Goal: Navigation & Orientation: Find specific page/section

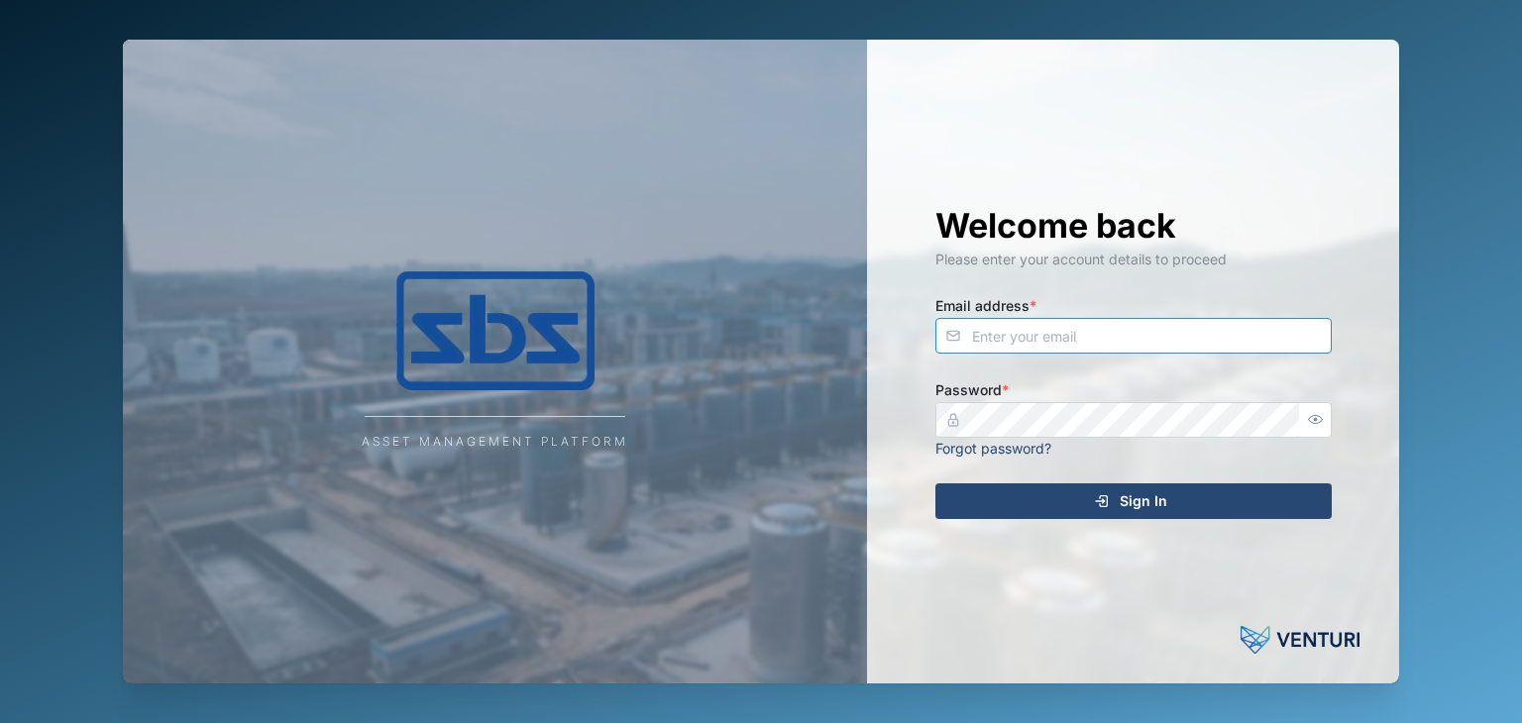
type input "[EMAIL_ADDRESS][DOMAIN_NAME]"
click at [1151, 508] on span "Sign In" at bounding box center [1144, 501] width 48 height 34
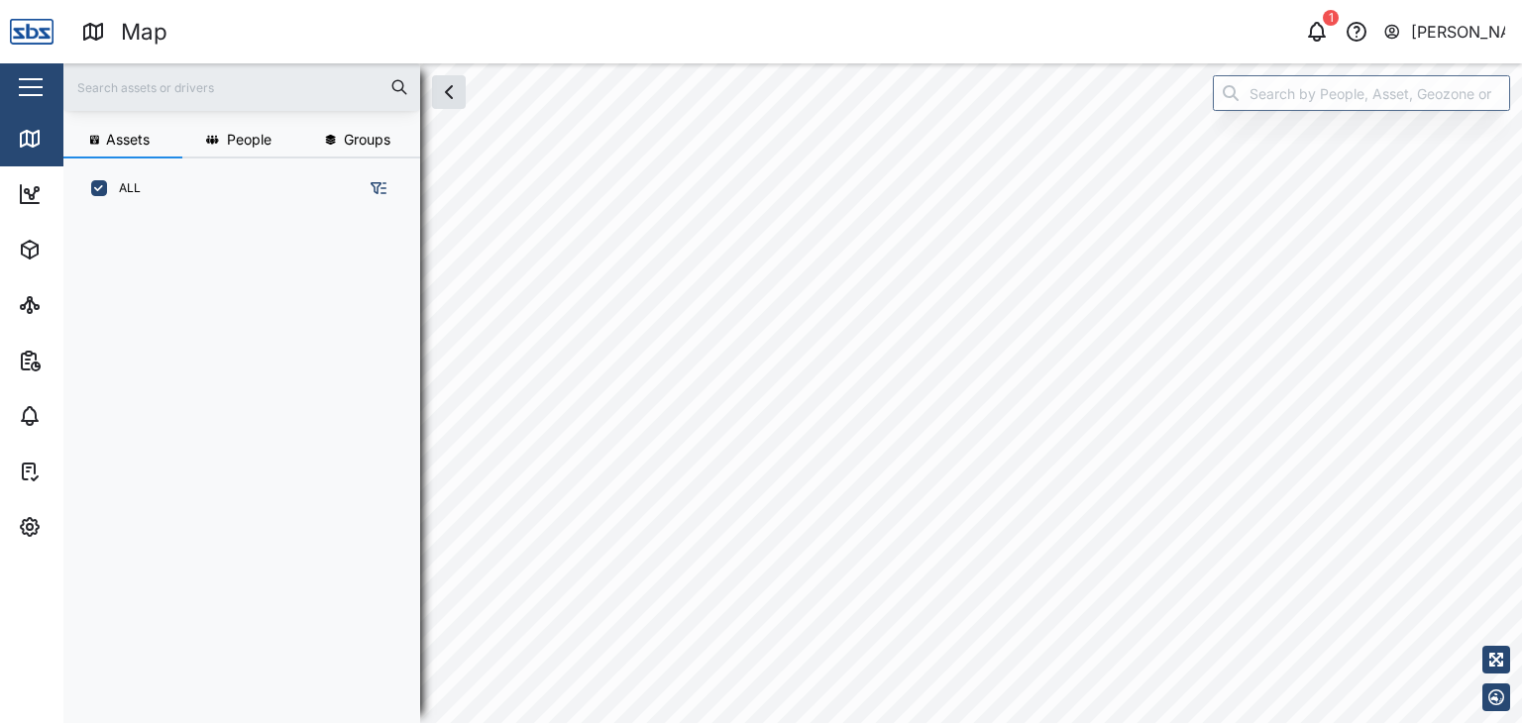
scroll to position [480, 309]
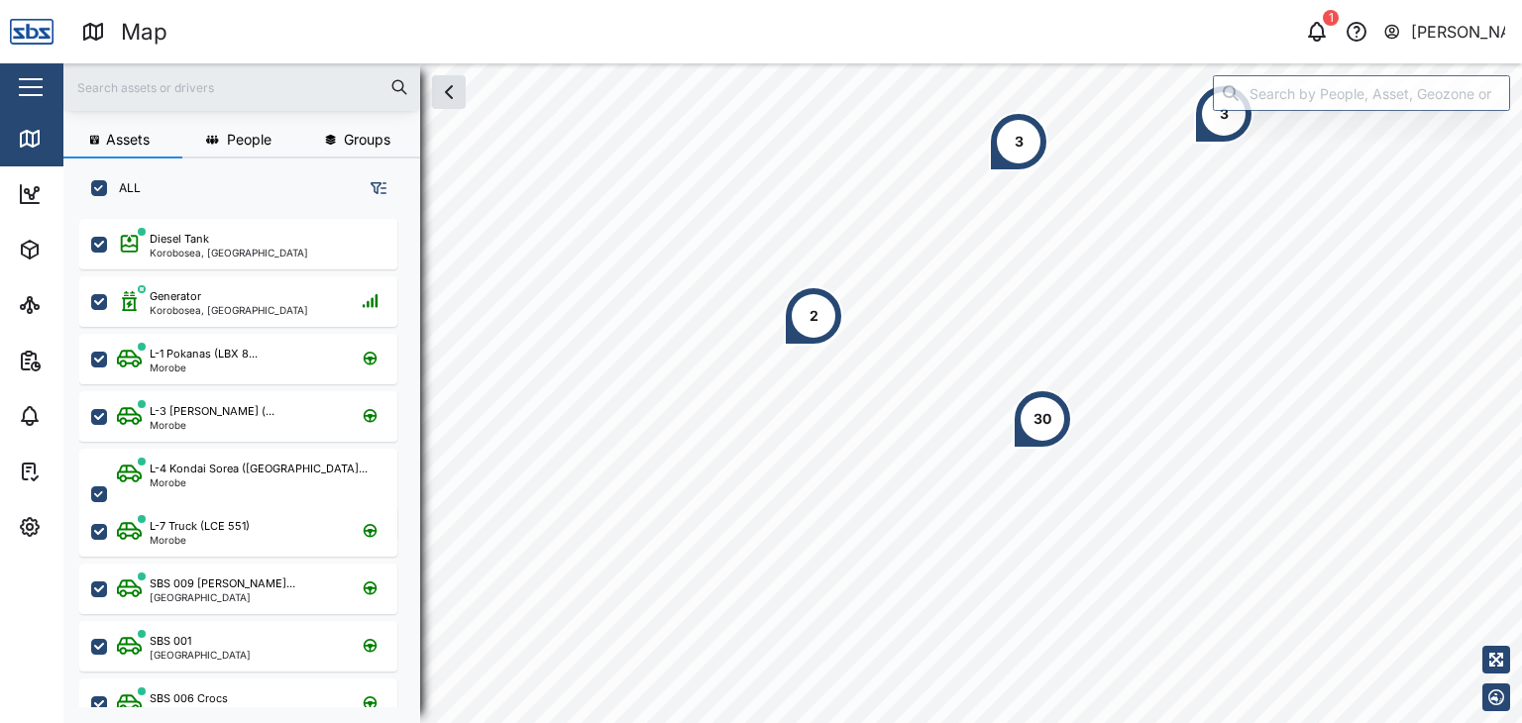
click at [83, 96] on input "text" at bounding box center [241, 87] width 333 height 30
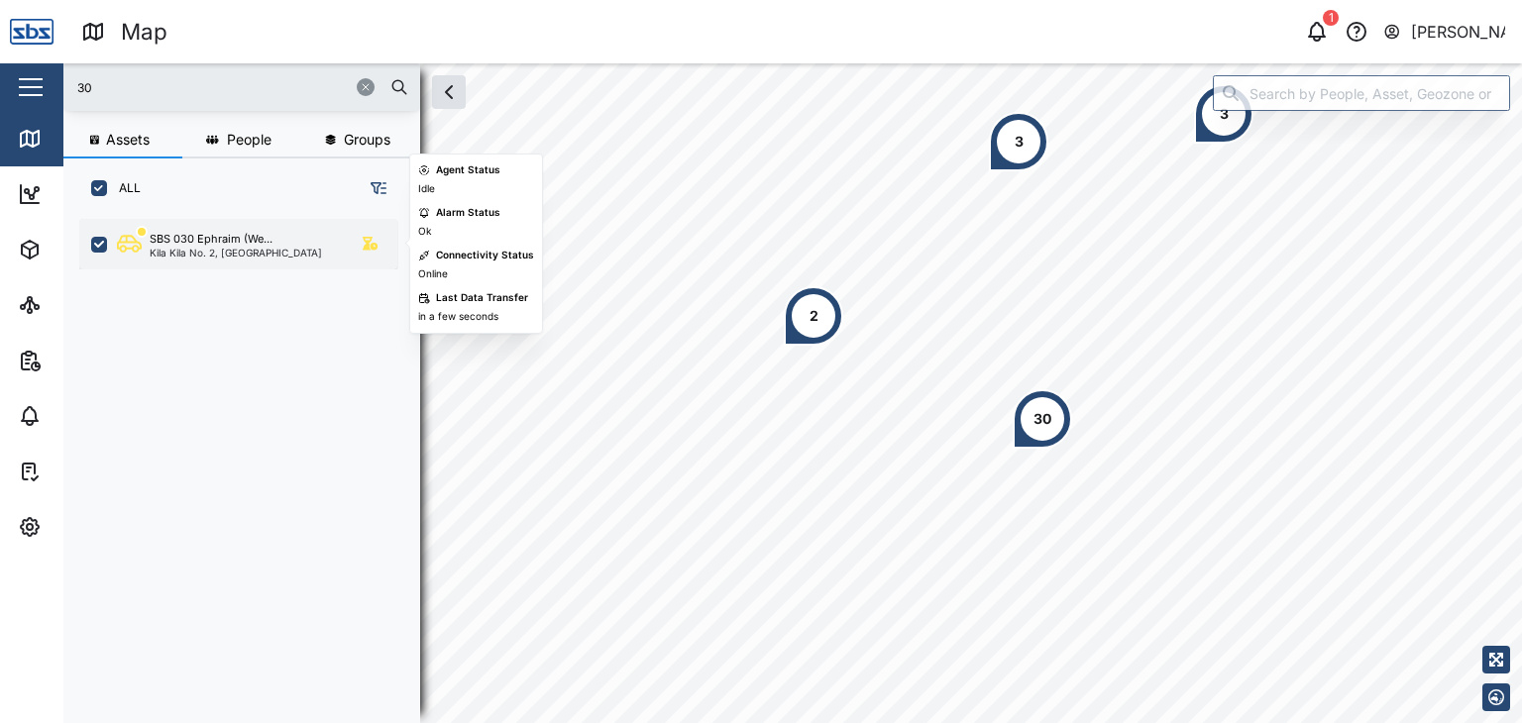
click at [229, 248] on div "Kila Kila No. 2, [GEOGRAPHIC_DATA]" at bounding box center [236, 253] width 172 height 10
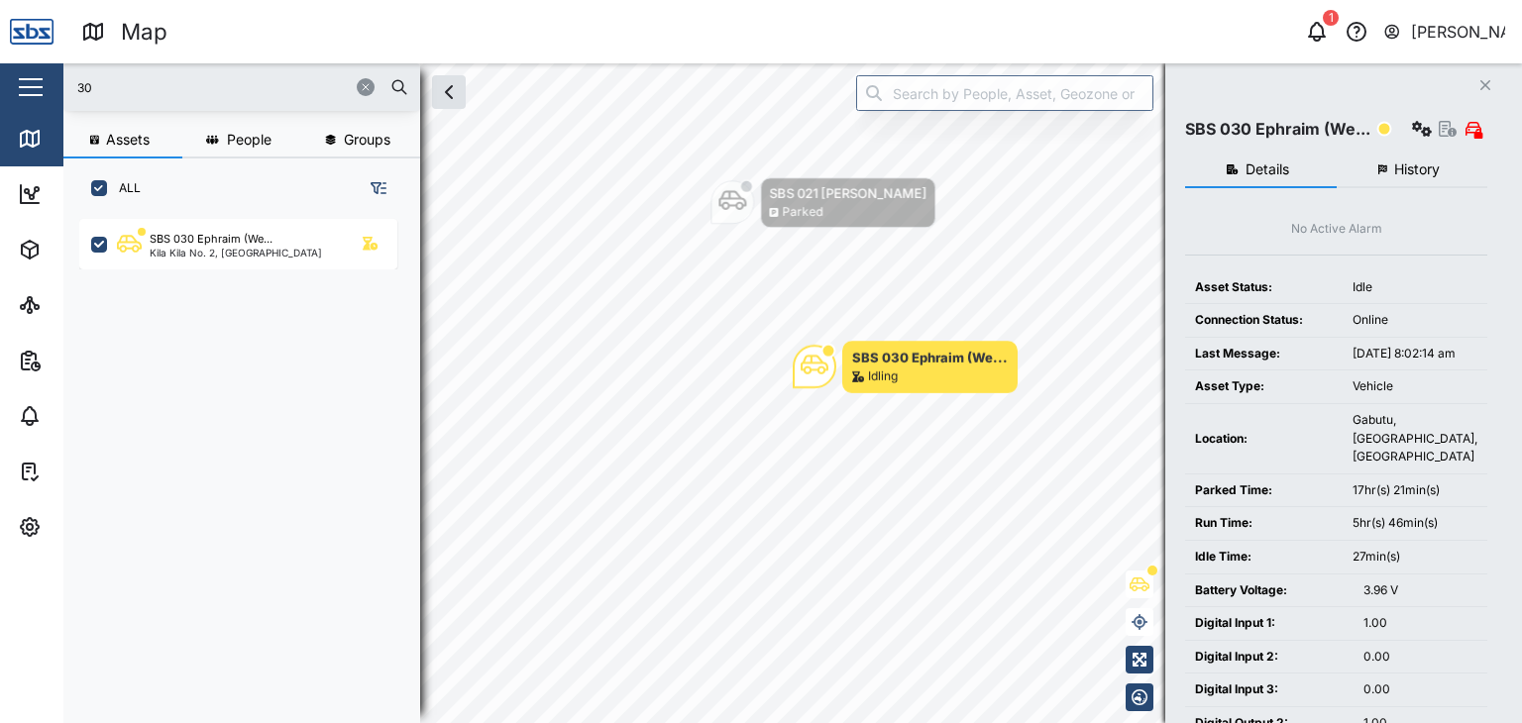
click at [102, 92] on input "30" at bounding box center [241, 87] width 333 height 30
type input "3"
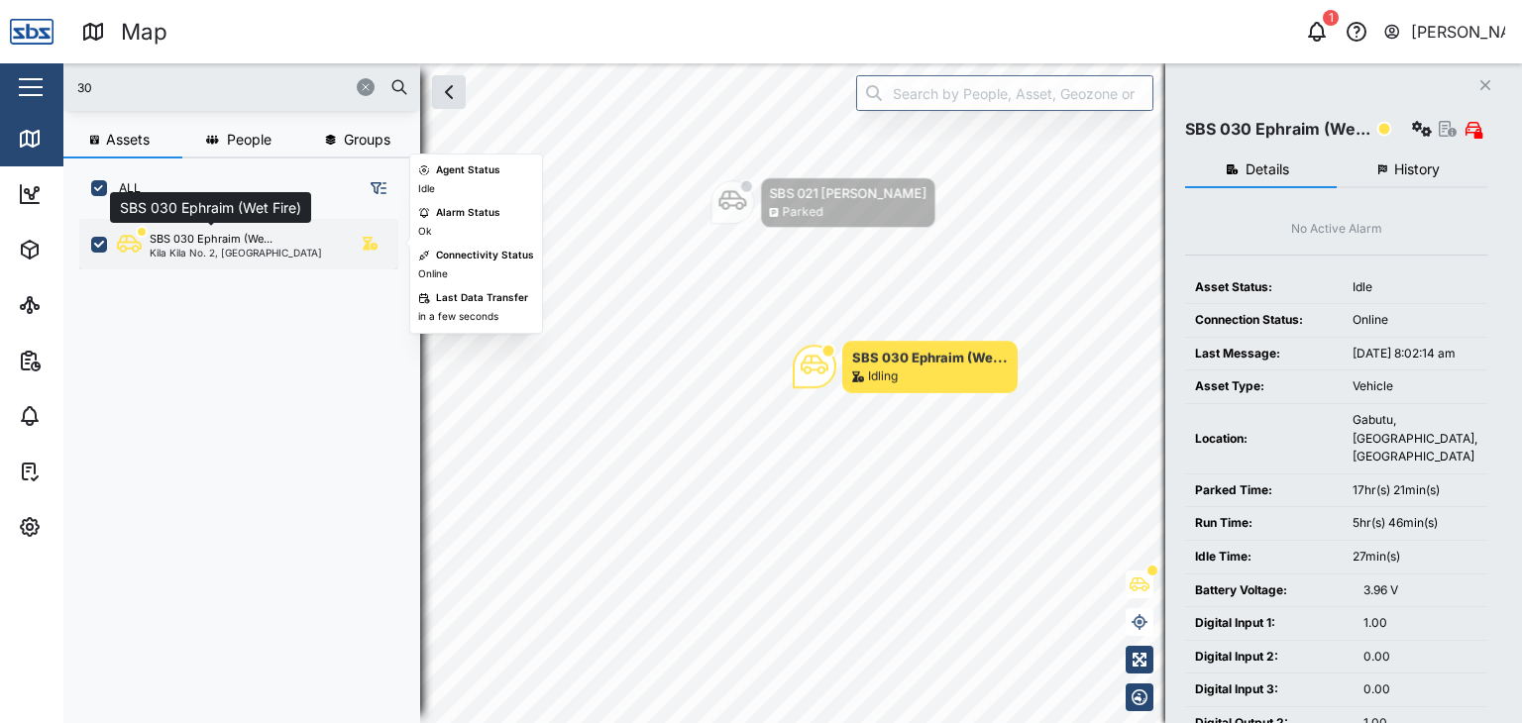
click at [178, 243] on div "SBS 030 Ephraim (We..." at bounding box center [211, 239] width 123 height 17
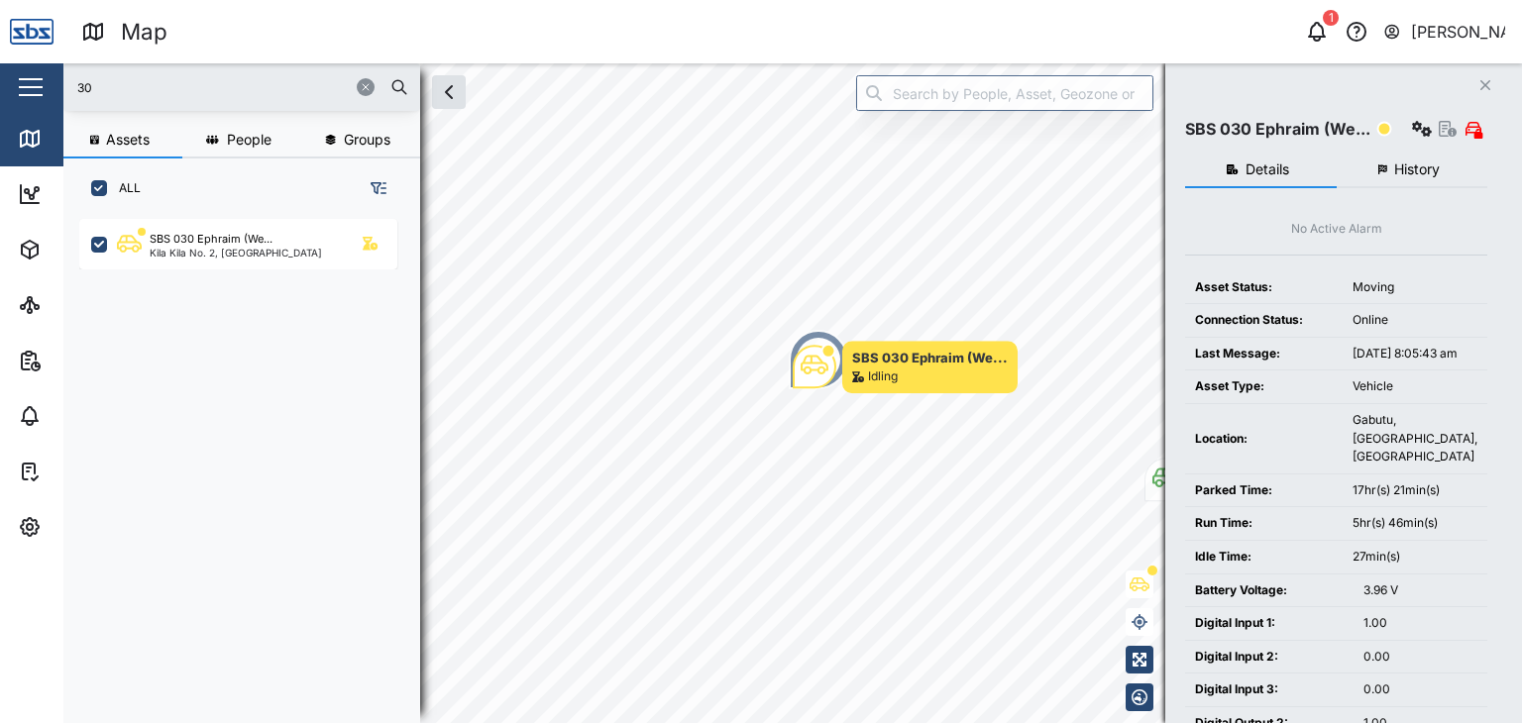
drag, startPoint x: 135, startPoint y: 96, endPoint x: 33, endPoint y: 66, distance: 106.3
click at [33, 66] on div "Map 1 [PERSON_NAME] Close Map Dashboard Assets ATS Camera Generator Personnel T…" at bounding box center [761, 361] width 1522 height 723
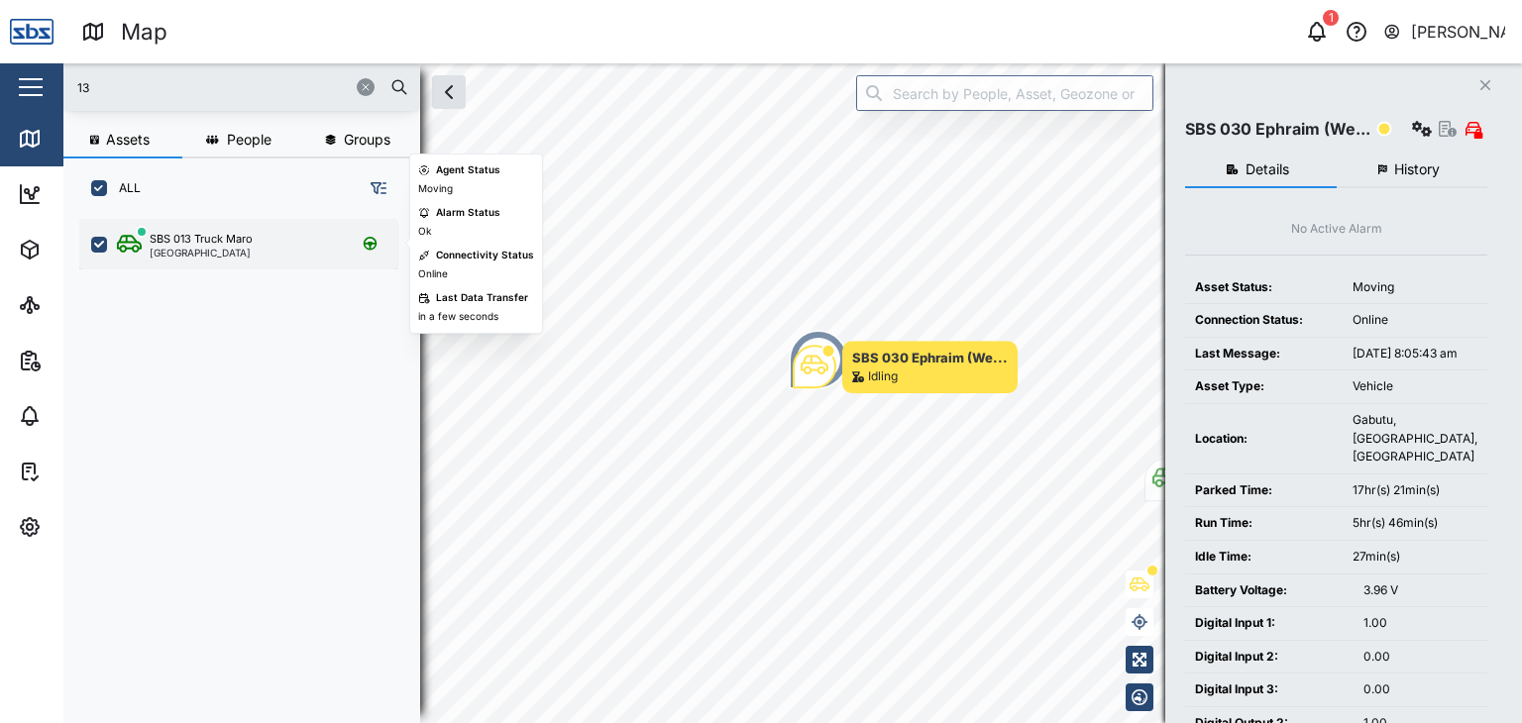
click at [195, 251] on div "[GEOGRAPHIC_DATA]" at bounding box center [201, 253] width 103 height 10
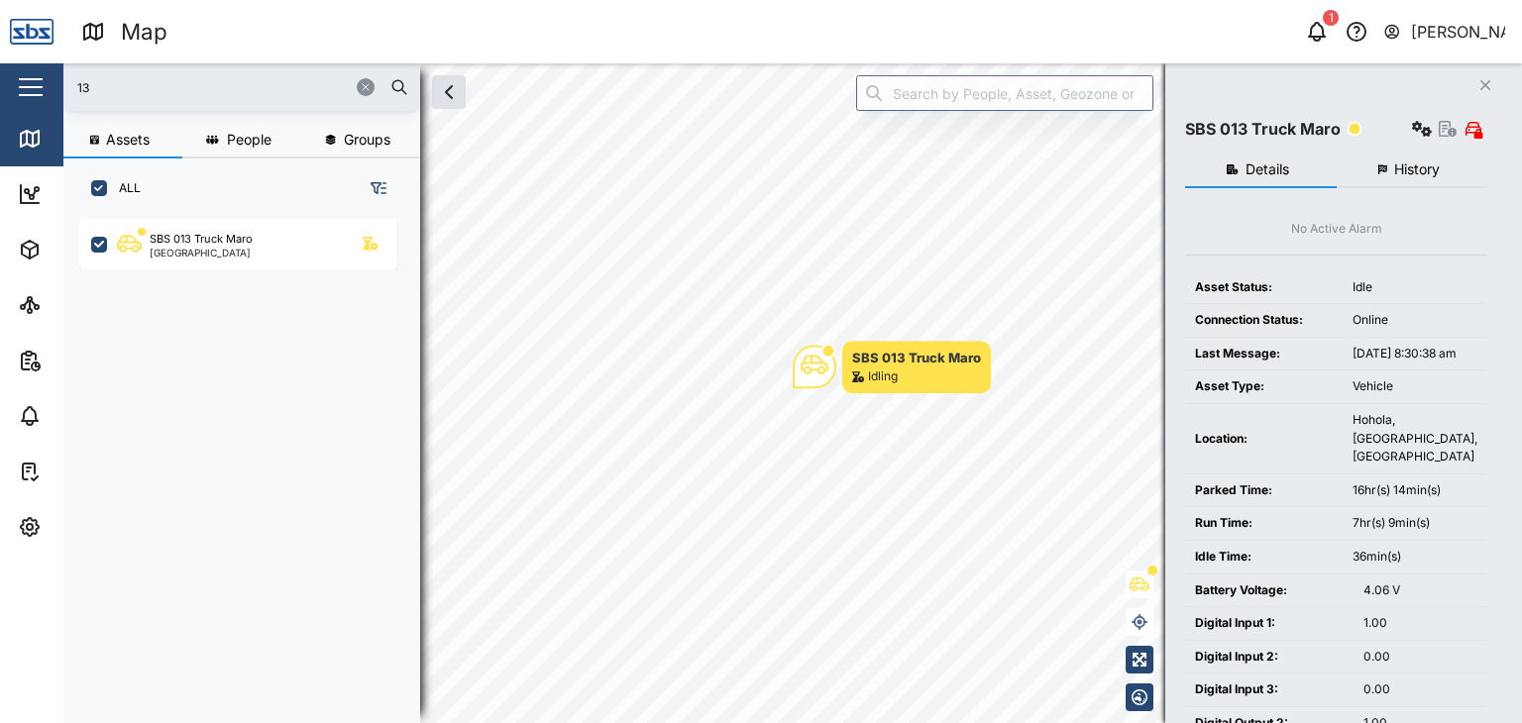
drag, startPoint x: 135, startPoint y: 98, endPoint x: 3, endPoint y: 69, distance: 134.9
click at [3, 69] on div "Map 1 [PERSON_NAME] Close Map Dashboard Assets ATS Camera Generator Personnel T…" at bounding box center [761, 361] width 1522 height 723
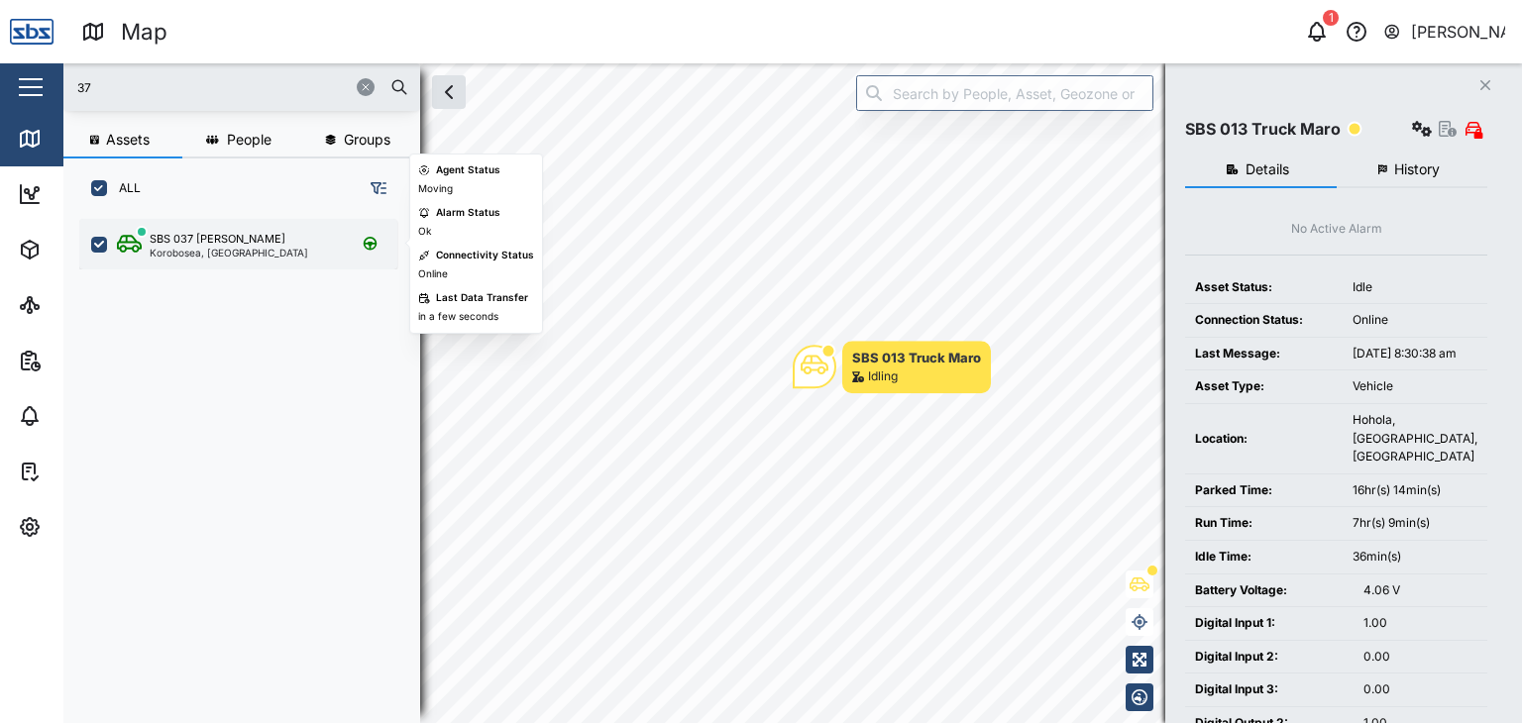
click at [195, 255] on div "Korobosea, [GEOGRAPHIC_DATA]" at bounding box center [229, 253] width 159 height 10
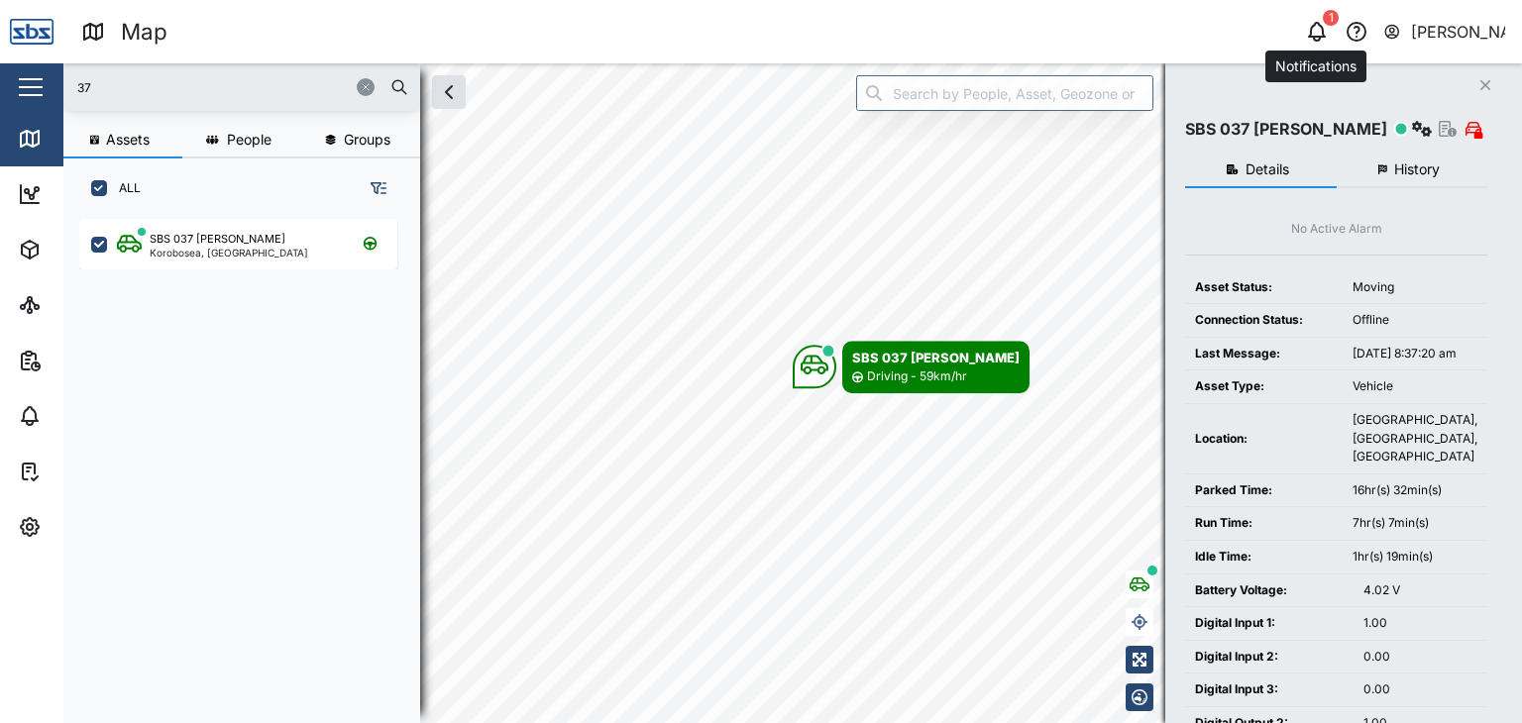
click at [1319, 35] on icon "button" at bounding box center [1317, 32] width 24 height 24
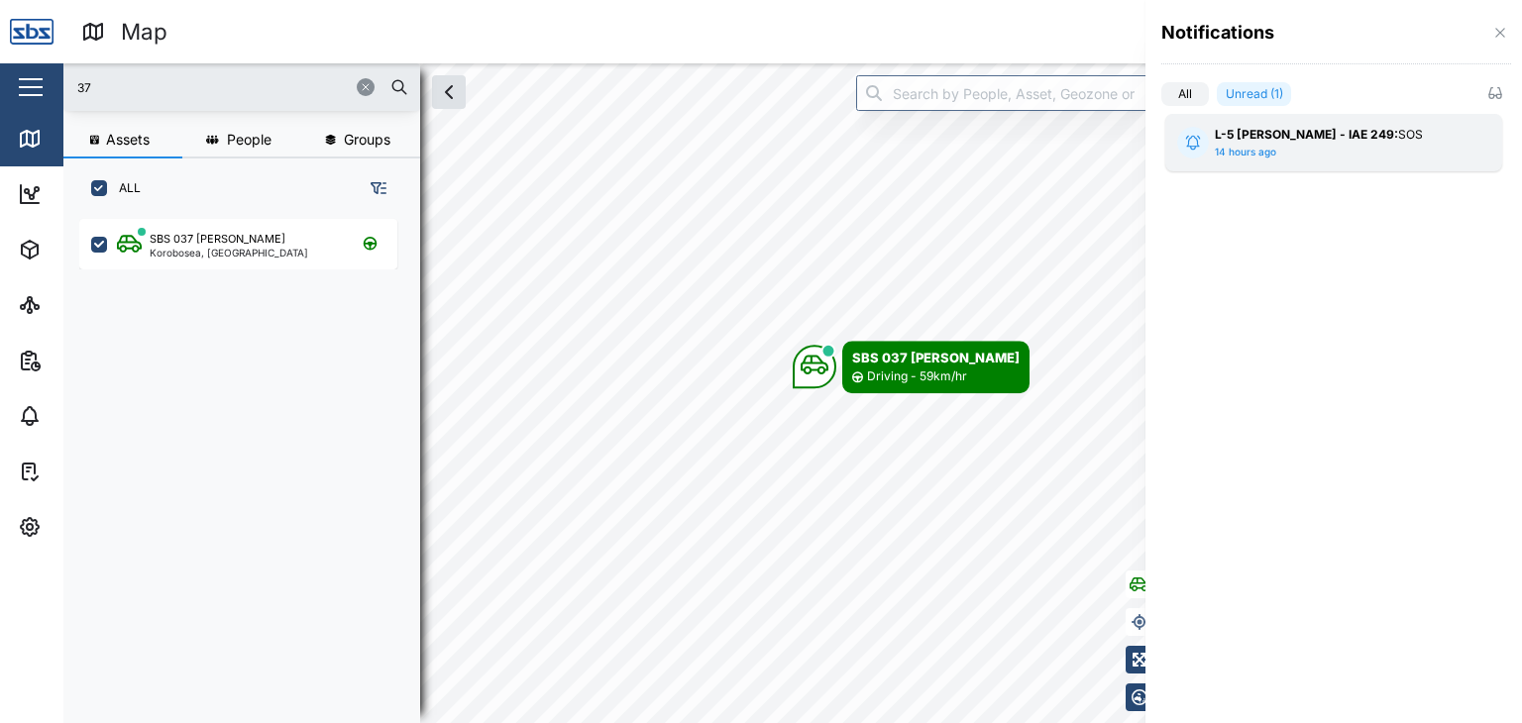
click at [1276, 150] on div "L-5 [PERSON_NAME] - IAE 249: SOS 14 hours ago" at bounding box center [1334, 143] width 238 height 34
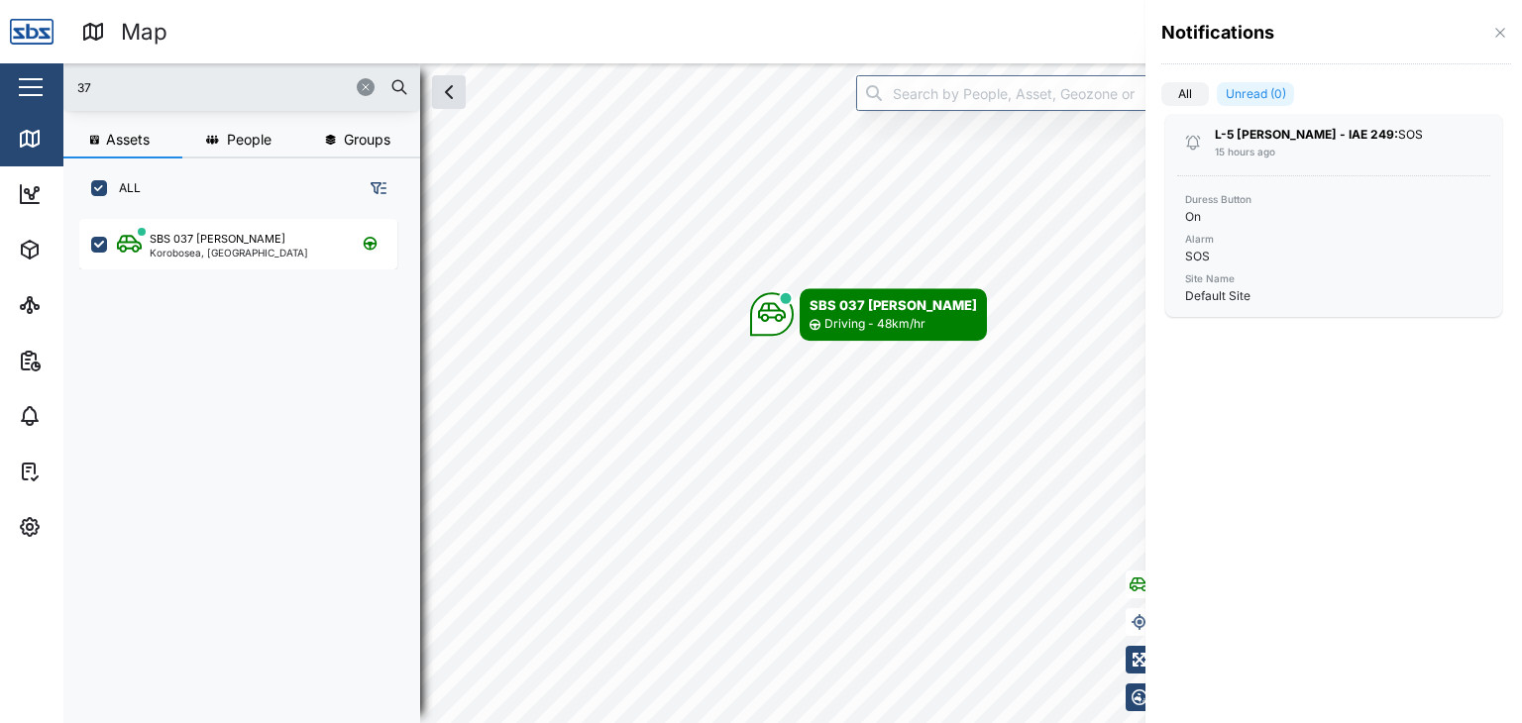
drag, startPoint x: 122, startPoint y: 80, endPoint x: 24, endPoint y: 72, distance: 98.4
click at [20, 72] on div at bounding box center [761, 361] width 1522 height 723
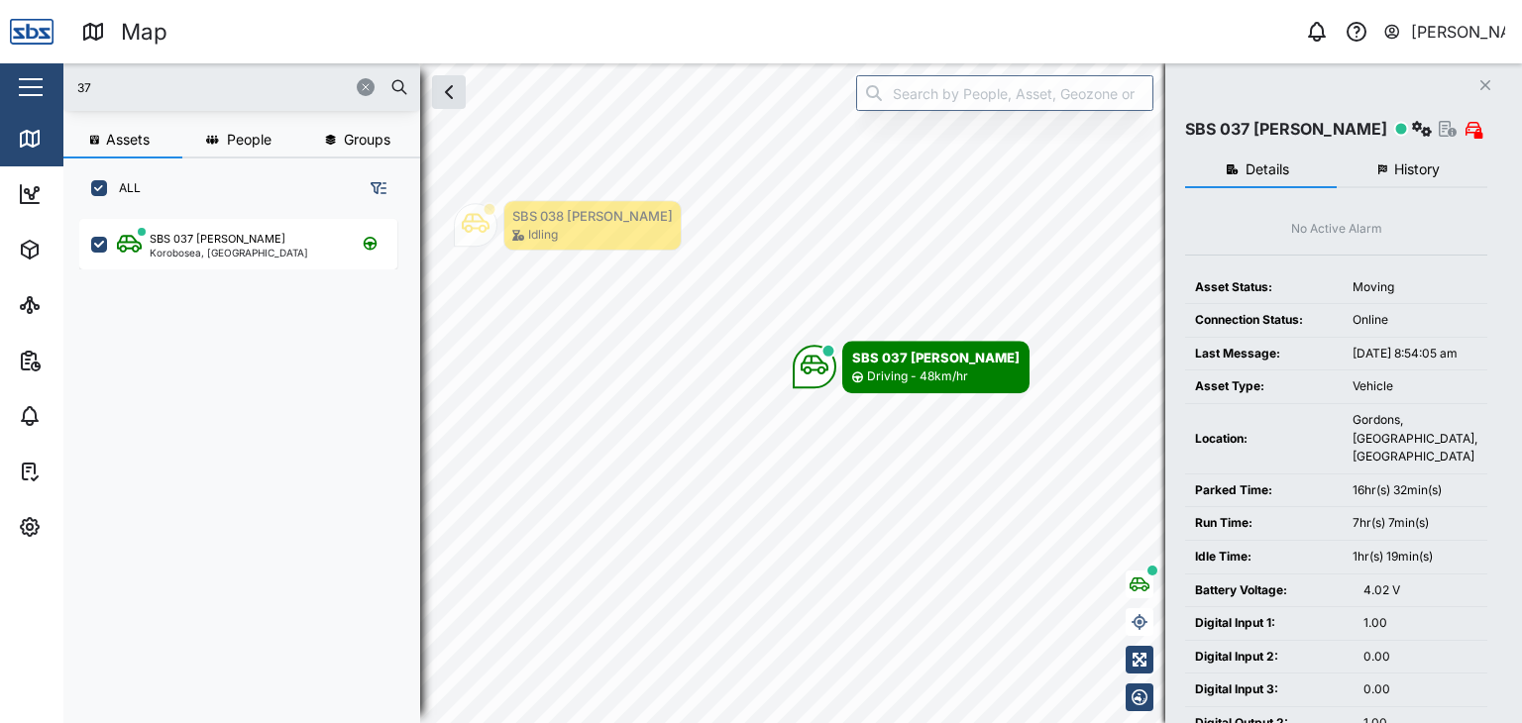
click at [100, 76] on input "37" at bounding box center [241, 87] width 333 height 30
drag, startPoint x: 100, startPoint y: 76, endPoint x: 53, endPoint y: 77, distance: 46.6
click at [53, 77] on div "Map 0 [PERSON_NAME] Close Map Dashboard Assets ATS Camera Generator Personnel T…" at bounding box center [761, 361] width 1522 height 723
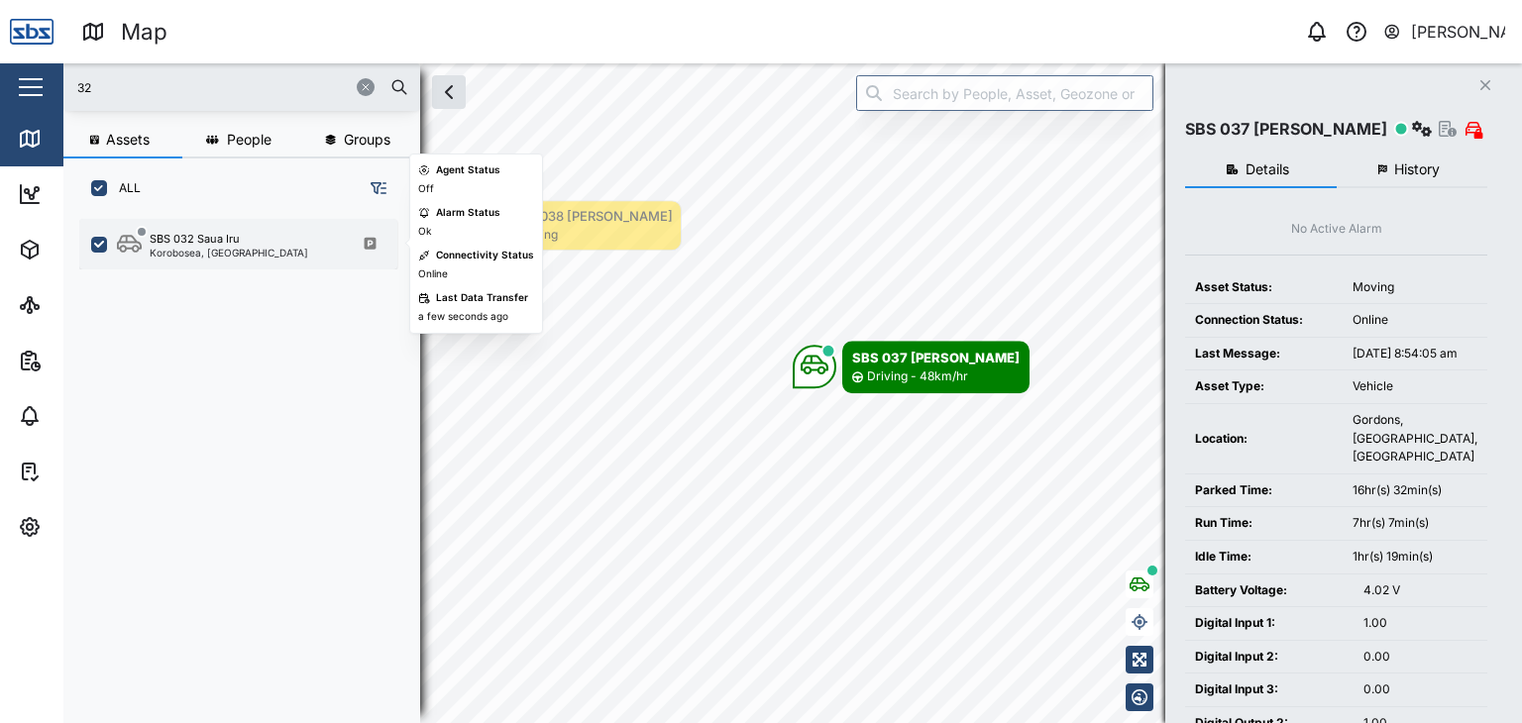
click at [181, 255] on div "Korobosea, [GEOGRAPHIC_DATA]" at bounding box center [229, 253] width 159 height 10
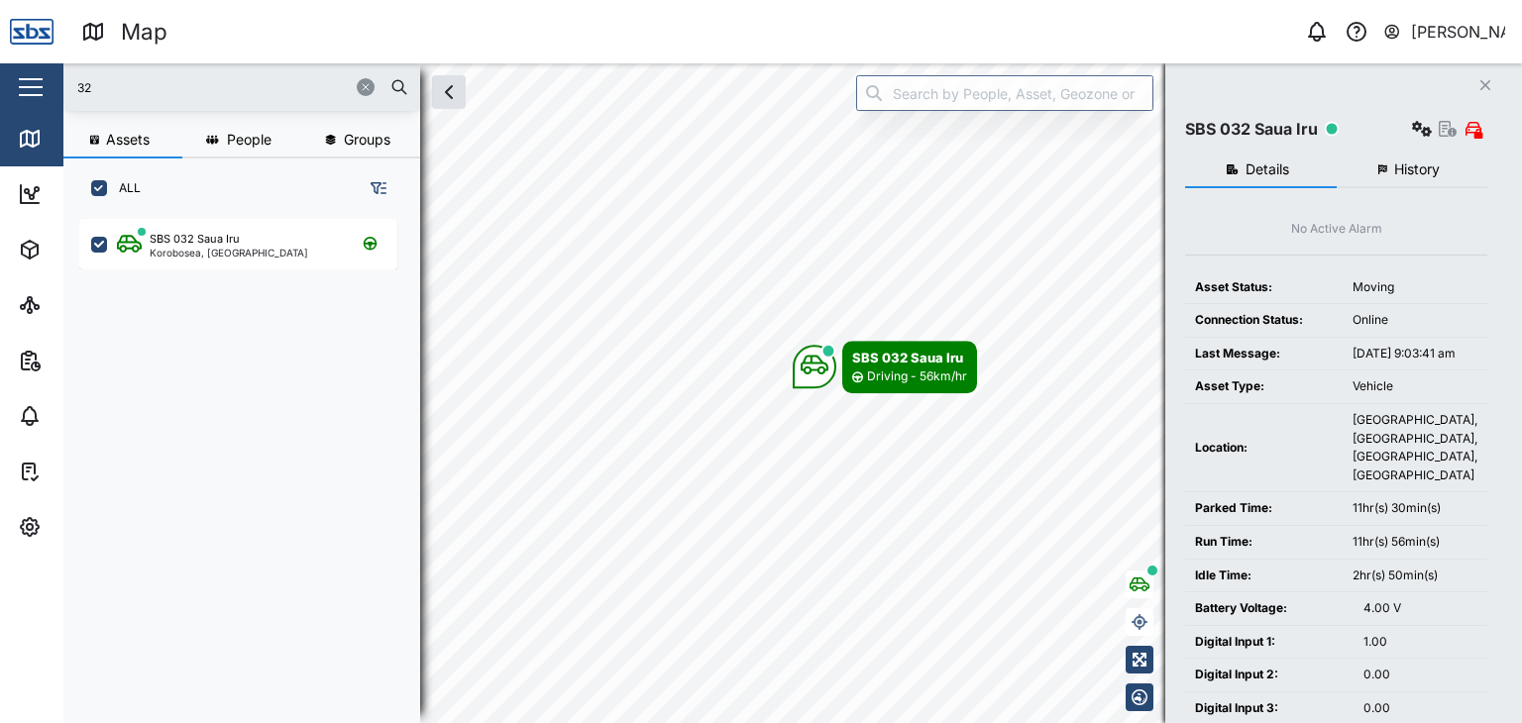
drag, startPoint x: 103, startPoint y: 92, endPoint x: 67, endPoint y: 86, distance: 36.2
click at [67, 86] on div "32" at bounding box center [241, 87] width 357 height 48
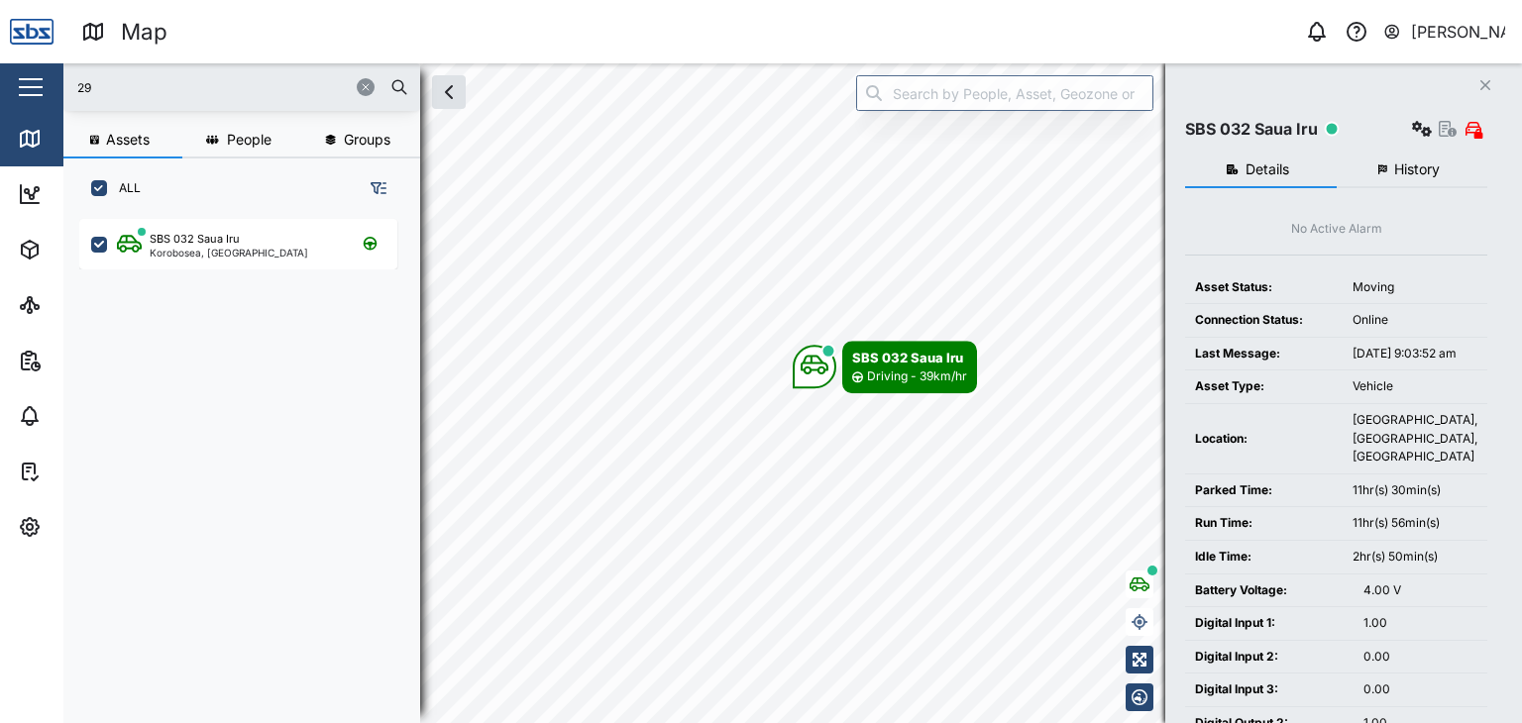
type input "29"
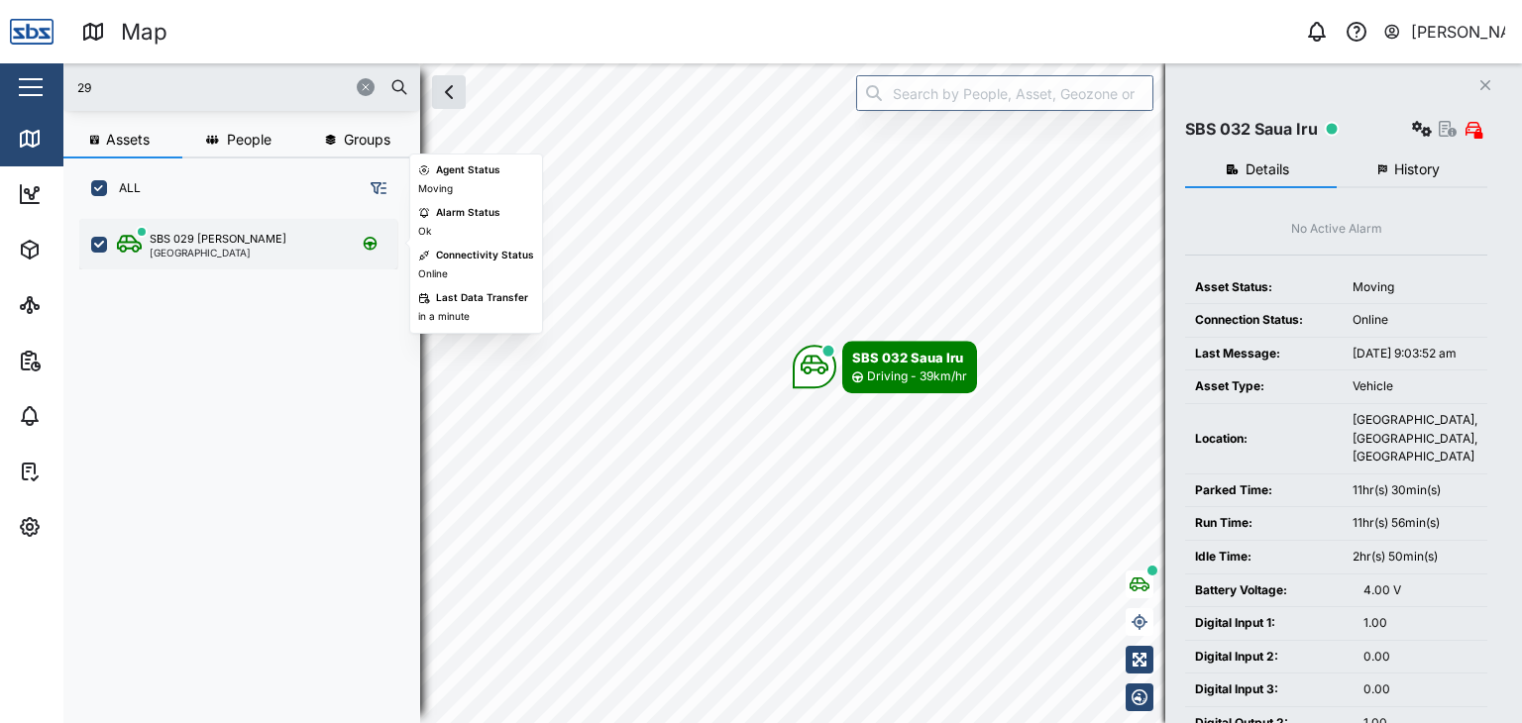
click at [194, 248] on div "[GEOGRAPHIC_DATA]" at bounding box center [218, 253] width 137 height 10
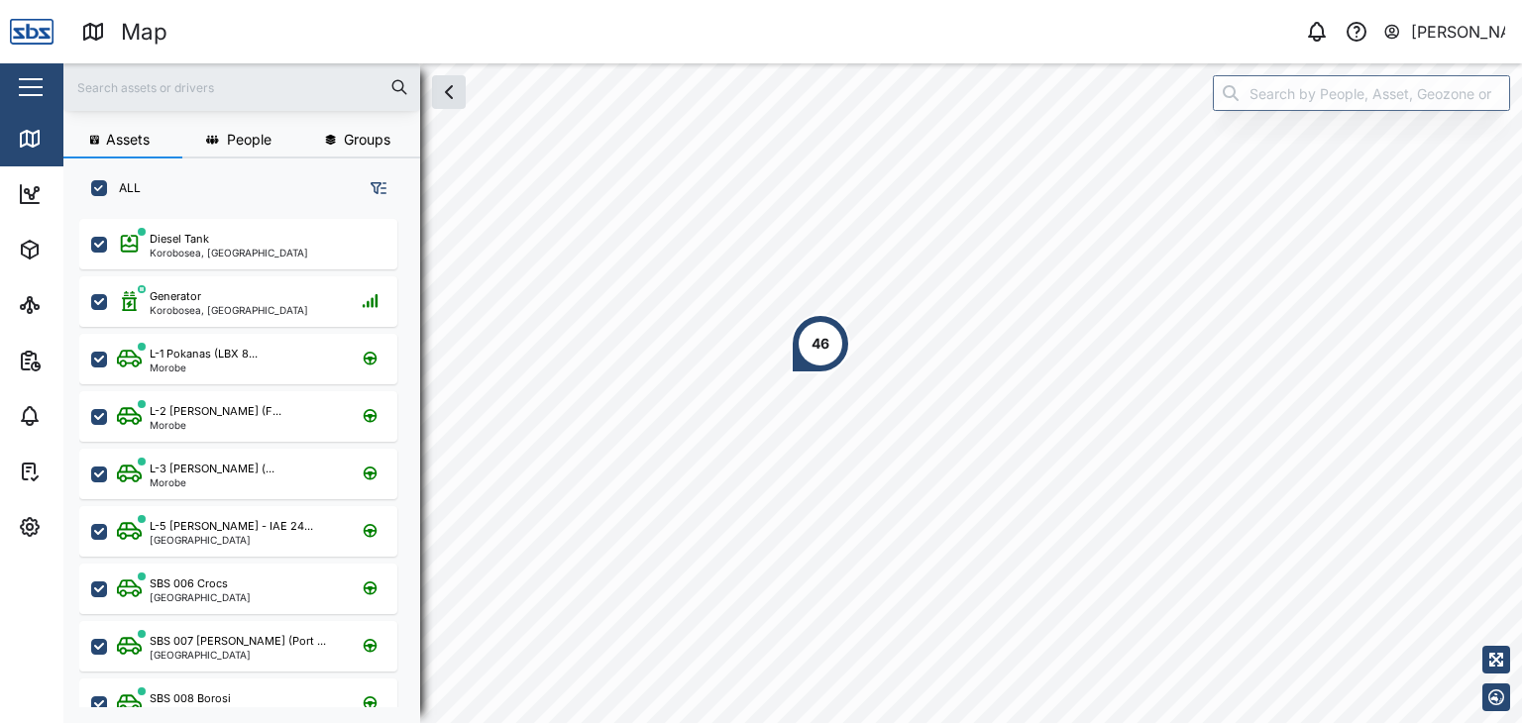
scroll to position [480, 309]
